Goal: Information Seeking & Learning: Learn about a topic

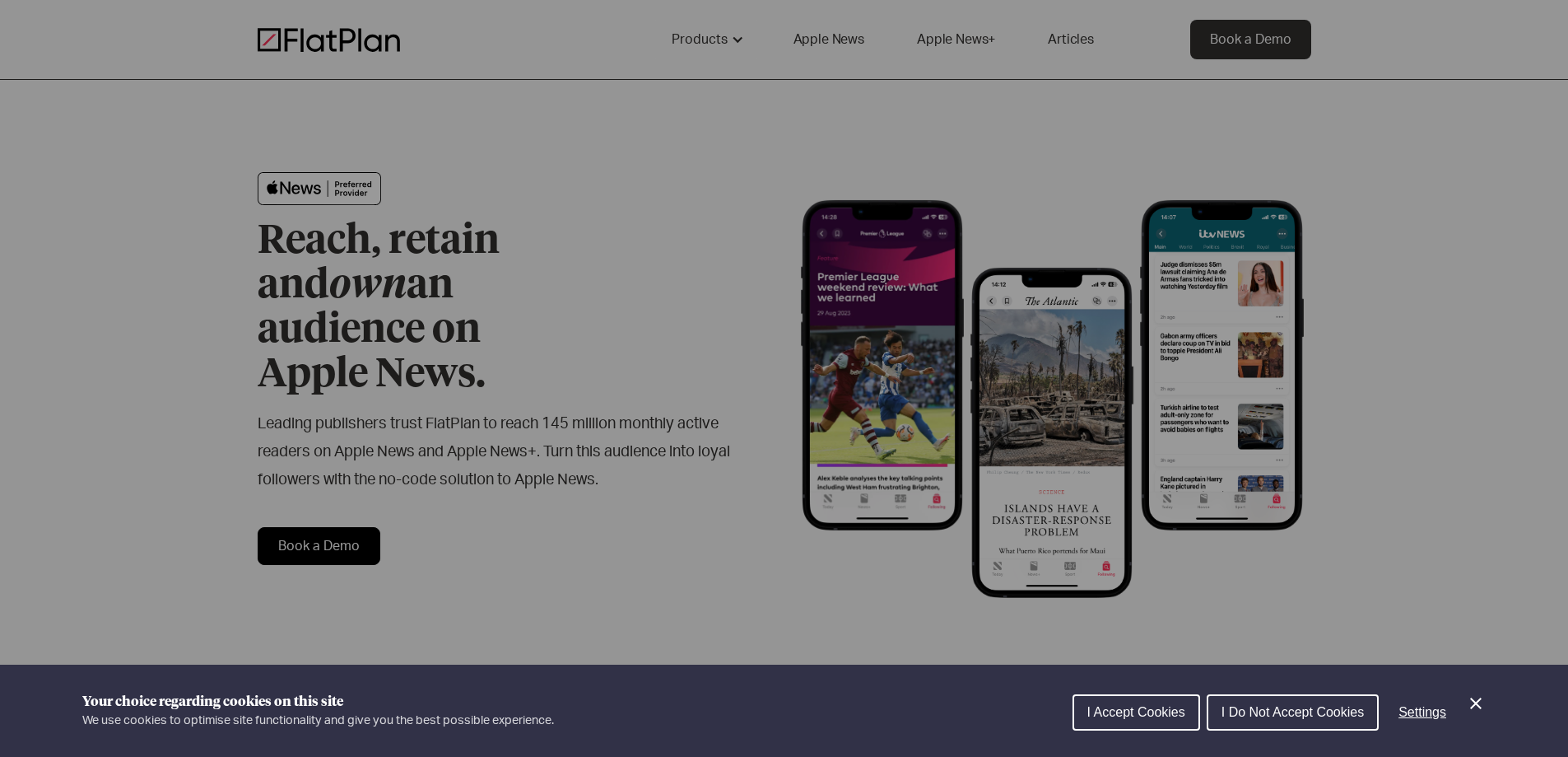
click at [1146, 699] on button "I Accept Cookies" at bounding box center [1136, 712] width 127 height 36
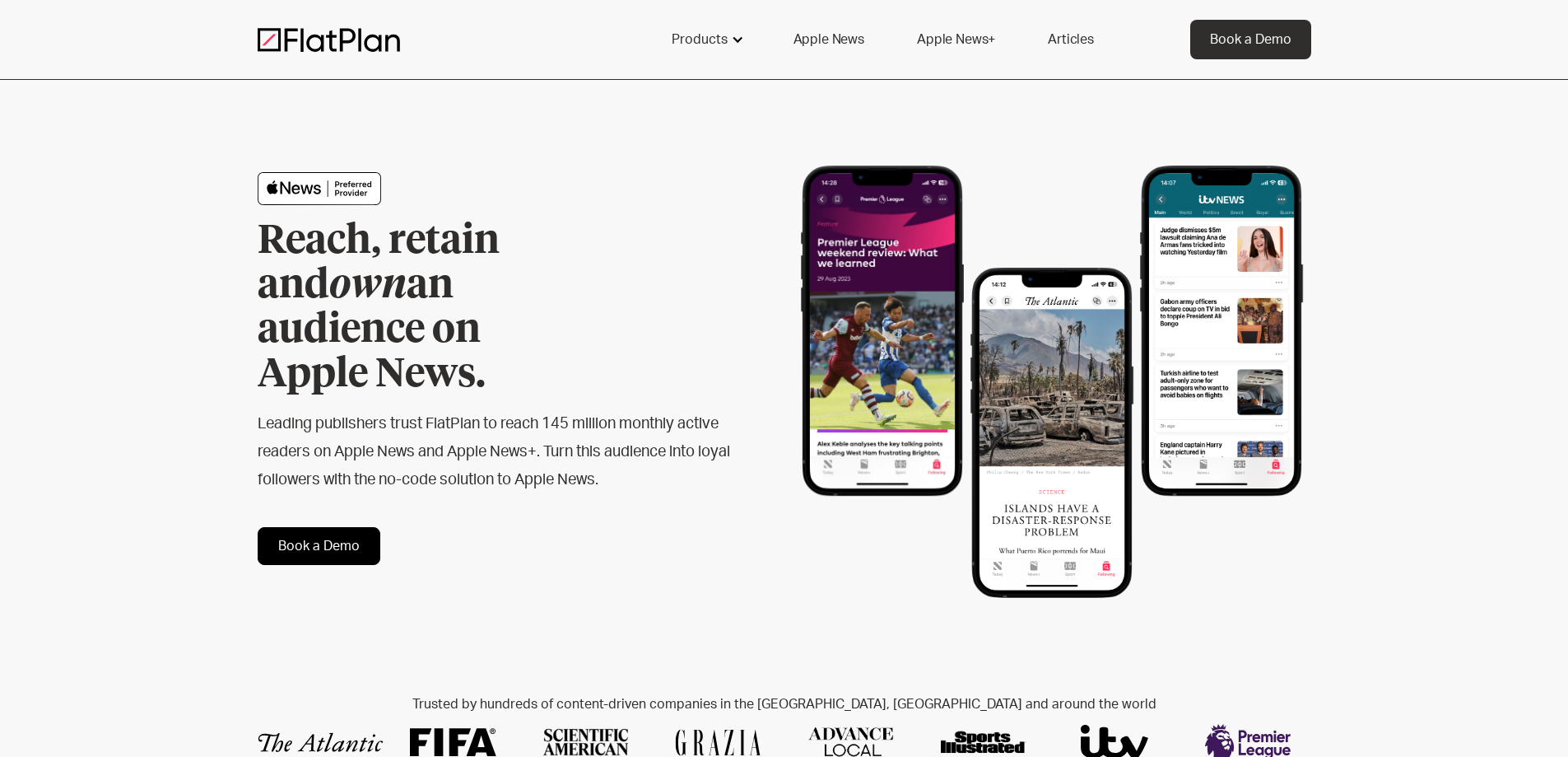
click at [726, 44] on div "Products" at bounding box center [699, 39] width 56 height 20
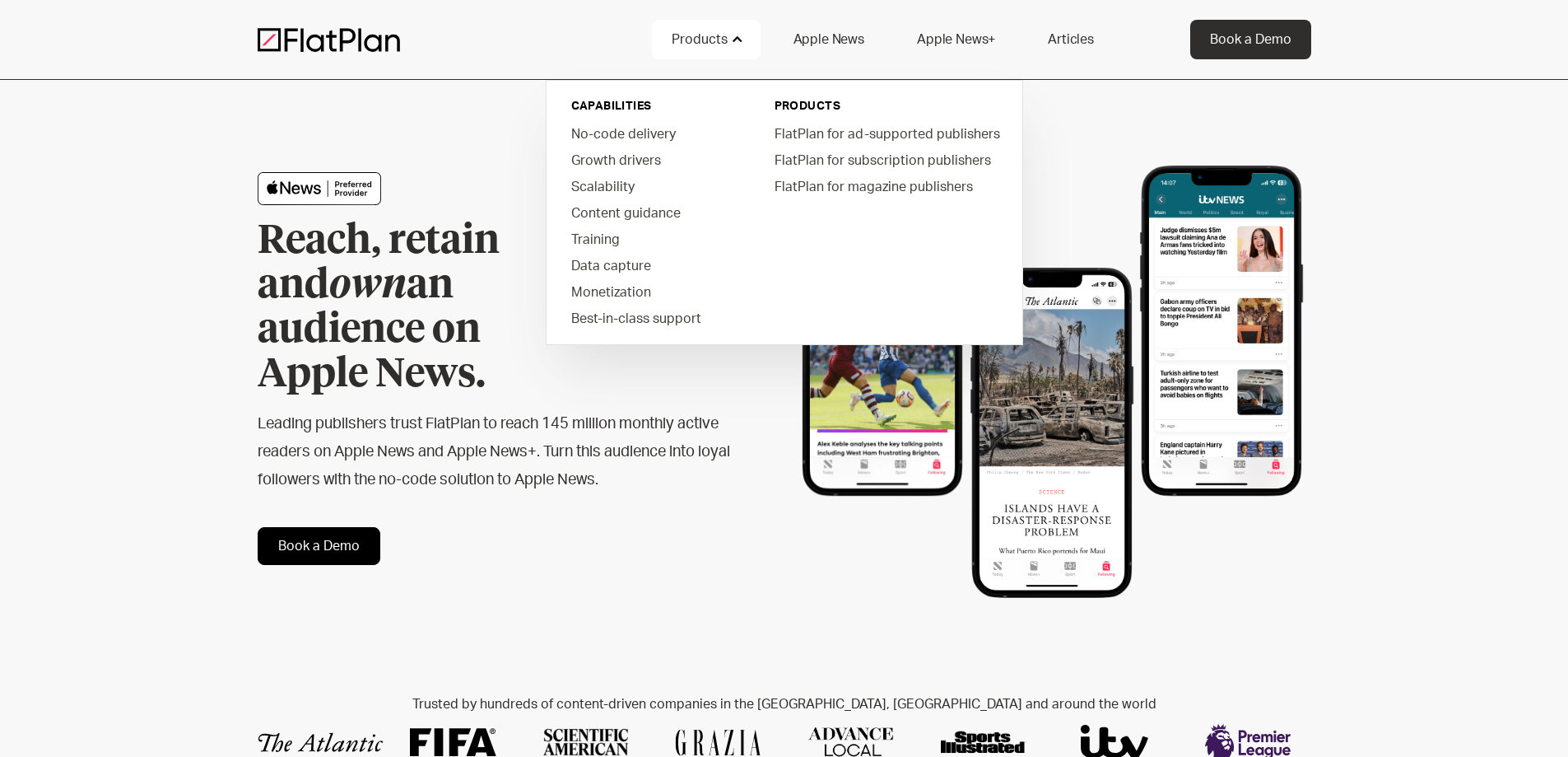
click at [967, 36] on link "Apple News+" at bounding box center [956, 40] width 118 height 40
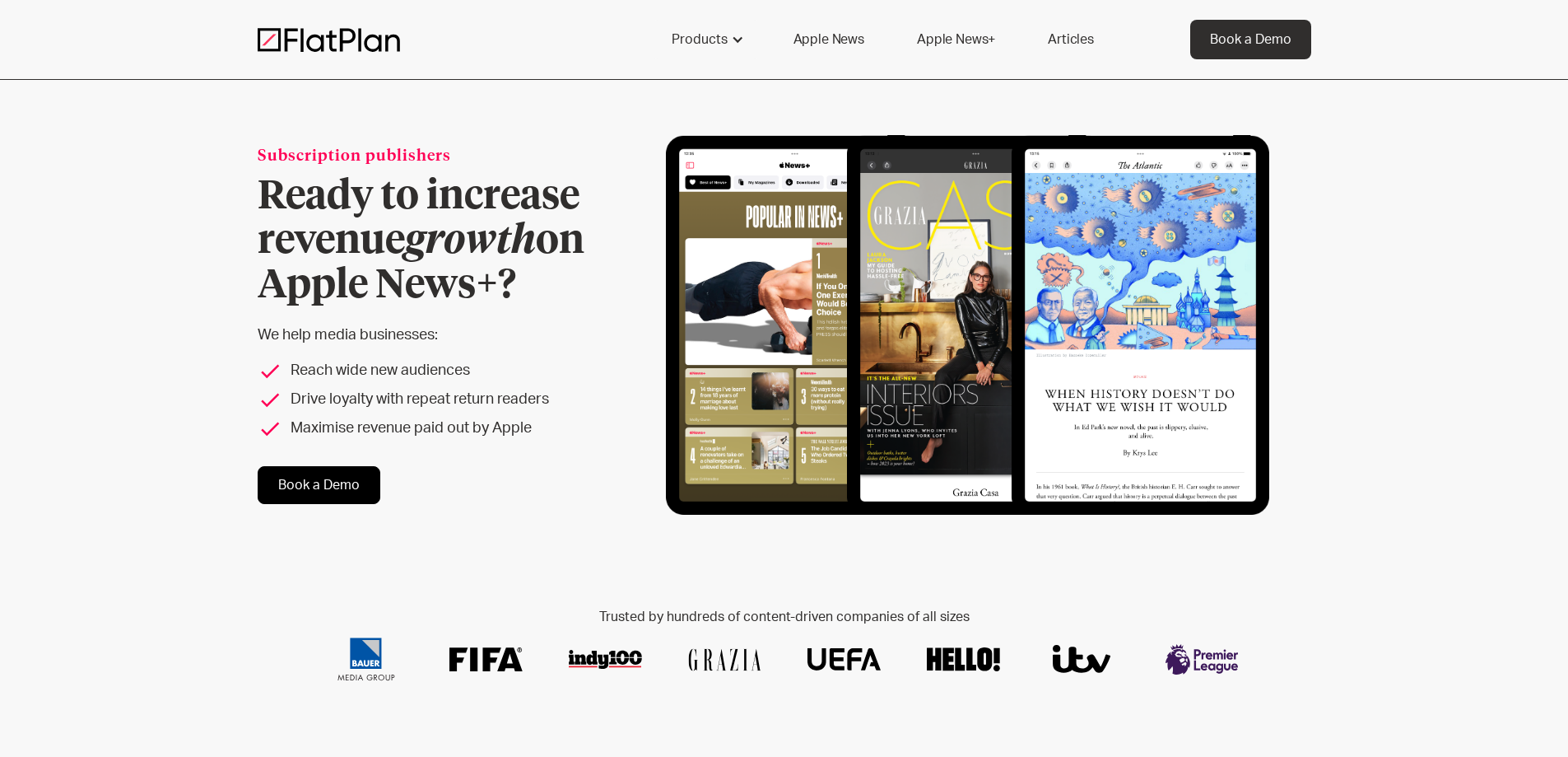
click at [823, 34] on link "Apple News" at bounding box center [829, 40] width 110 height 40
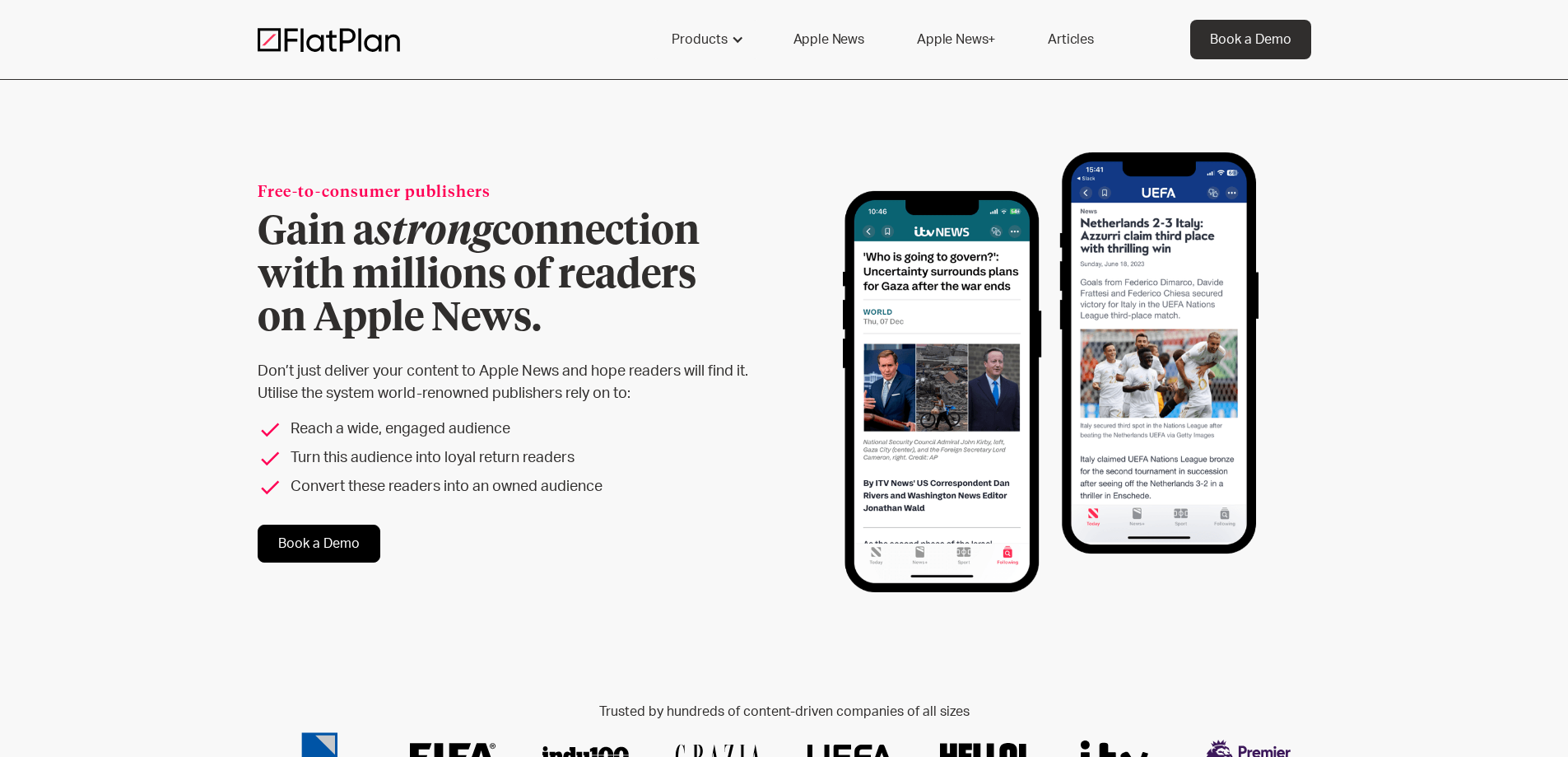
drag, startPoint x: 1266, startPoint y: 417, endPoint x: 1254, endPoint y: 214, distance: 203.4
